Goal: Find specific page/section: Find specific page/section

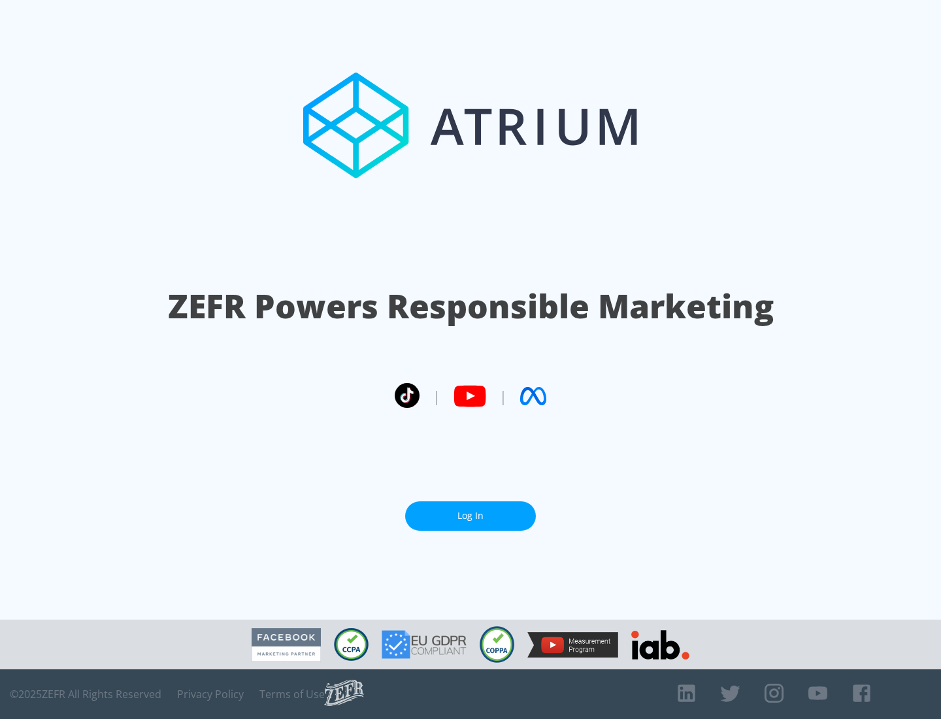
click at [471, 516] on link "Log In" at bounding box center [470, 515] width 131 height 29
